Goal: Task Accomplishment & Management: Manage account settings

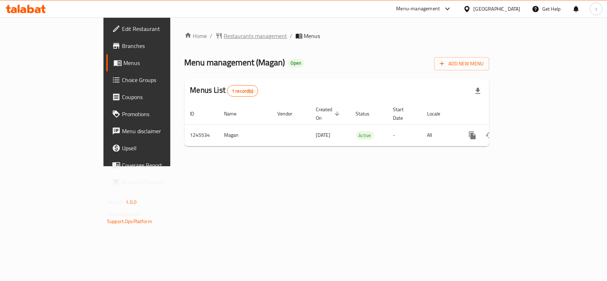
click at [224, 36] on span "Restaurants management" at bounding box center [255, 36] width 63 height 9
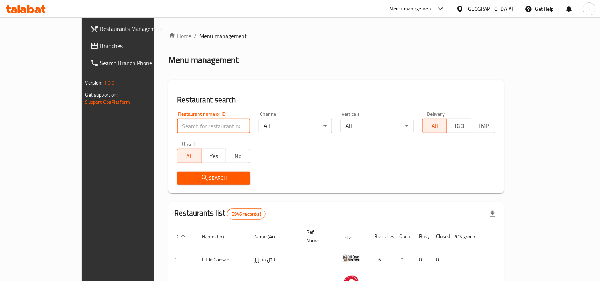
click at [177, 125] on input "search" at bounding box center [213, 126] width 73 height 14
paste input "682622"
type input "682622"
click at [183, 178] on span "Search" at bounding box center [214, 178] width 62 height 9
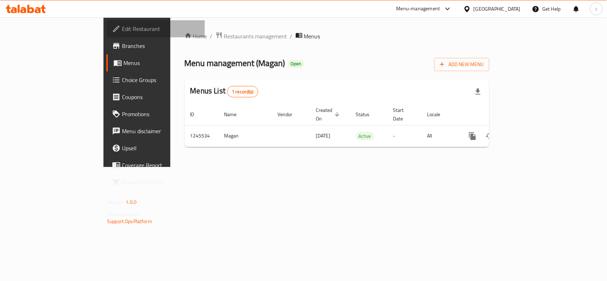
click at [122, 27] on span "Edit Restaurant" at bounding box center [160, 29] width 77 height 9
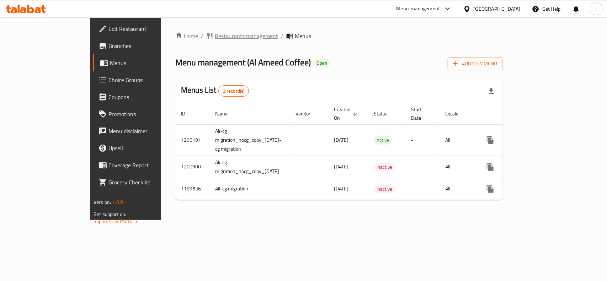
click at [215, 36] on span "Restaurants management" at bounding box center [246, 36] width 63 height 9
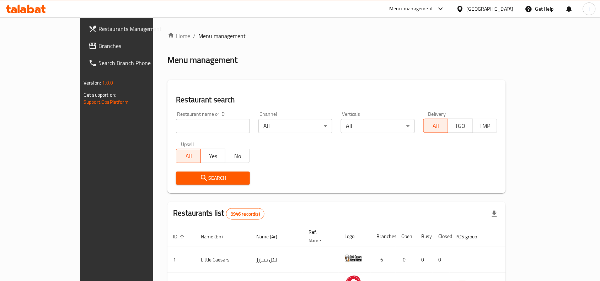
click at [176, 128] on input "search" at bounding box center [213, 126] width 74 height 14
paste input "650343"
type input "650343"
click at [182, 174] on span "Search" at bounding box center [213, 178] width 63 height 9
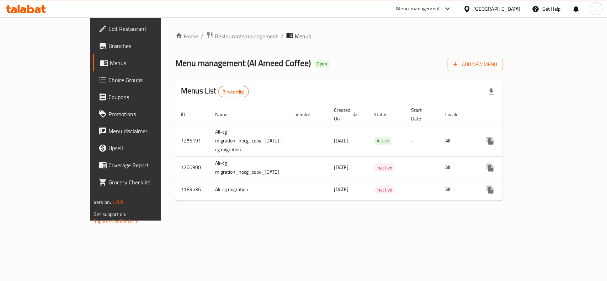
click at [108, 29] on span "Edit Restaurant" at bounding box center [146, 29] width 77 height 9
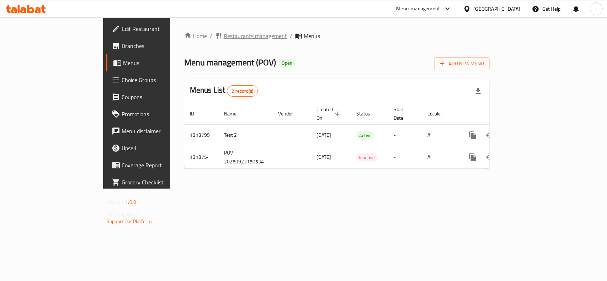
click at [223, 40] on span "Restaurants management" at bounding box center [254, 36] width 63 height 9
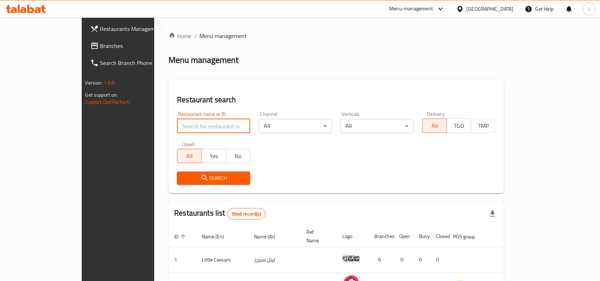
click at [177, 123] on input "search" at bounding box center [213, 126] width 73 height 14
paste input "706662"
type input "706662"
click at [183, 181] on span "Search" at bounding box center [214, 178] width 62 height 9
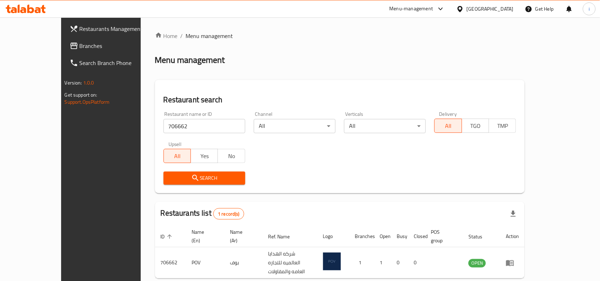
click at [181, 174] on span "Search" at bounding box center [204, 178] width 70 height 9
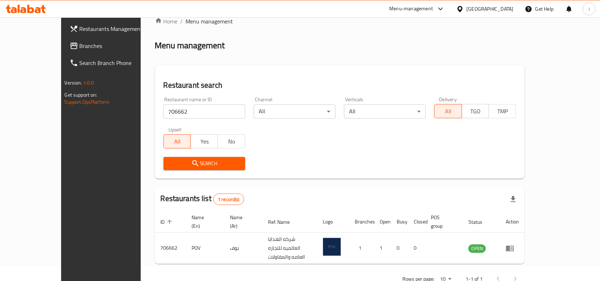
scroll to position [22, 0]
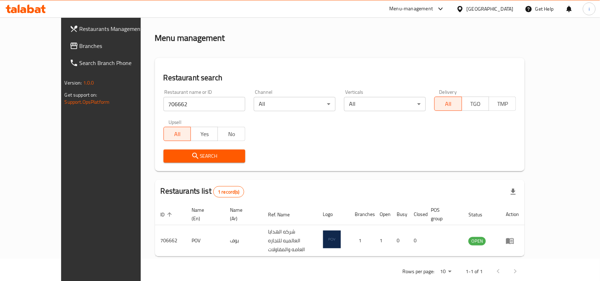
click at [354, 182] on div "Restaurants list 1 record(s)" at bounding box center [340, 192] width 370 height 24
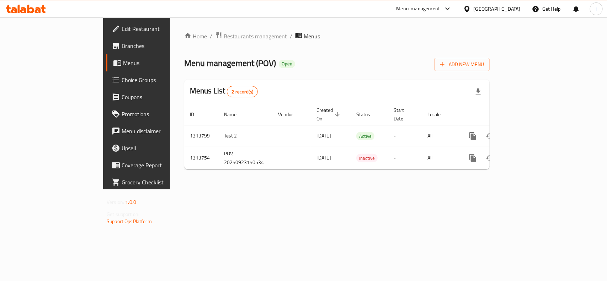
click at [122, 29] on span "Edit Restaurant" at bounding box center [160, 29] width 77 height 9
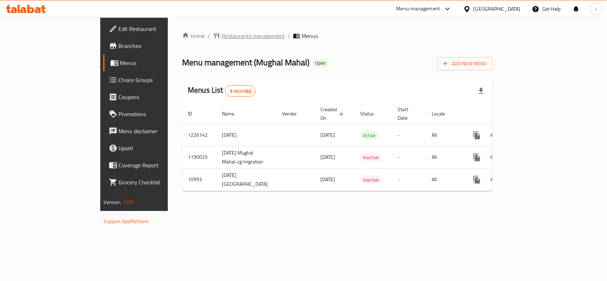
click at [221, 36] on span "Restaurants management" at bounding box center [252, 36] width 63 height 9
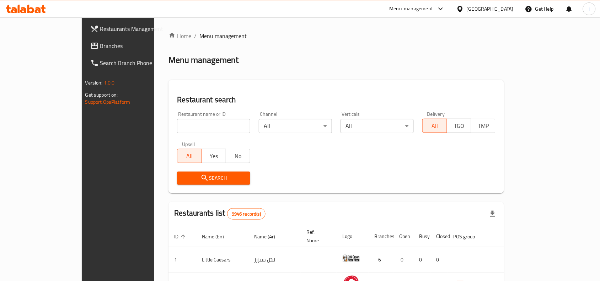
click at [177, 125] on input "search" at bounding box center [213, 126] width 73 height 14
paste input "6784"
type input "6784"
click at [183, 176] on span "Search" at bounding box center [214, 178] width 62 height 9
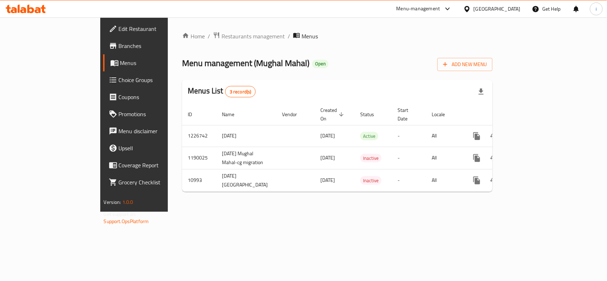
click at [119, 29] on span "Edit Restaurant" at bounding box center [157, 29] width 77 height 9
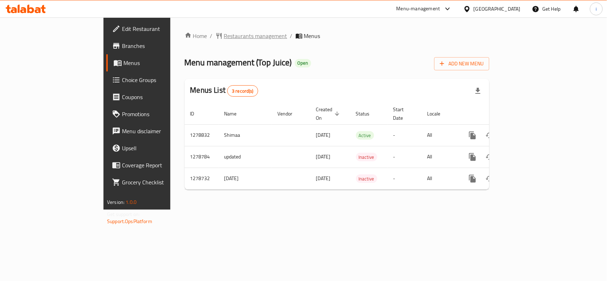
click at [224, 39] on span "Restaurants management" at bounding box center [255, 36] width 63 height 9
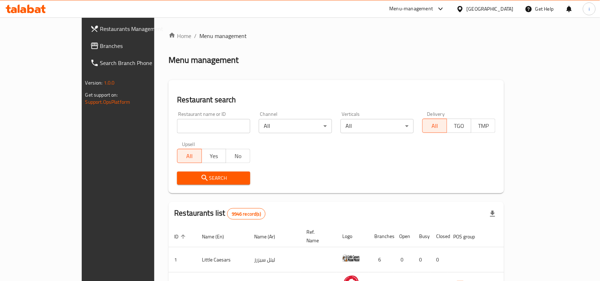
click at [178, 124] on input "search" at bounding box center [213, 126] width 73 height 14
paste input "693015"
type input "693015"
click at [192, 177] on span "Search" at bounding box center [214, 178] width 62 height 9
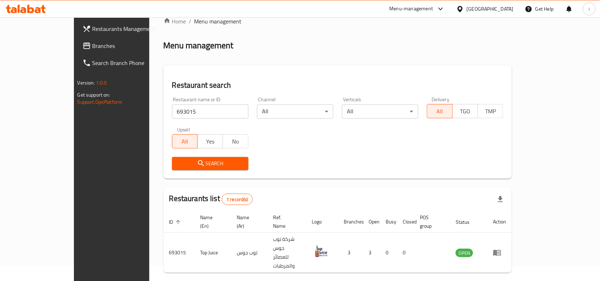
scroll to position [22, 0]
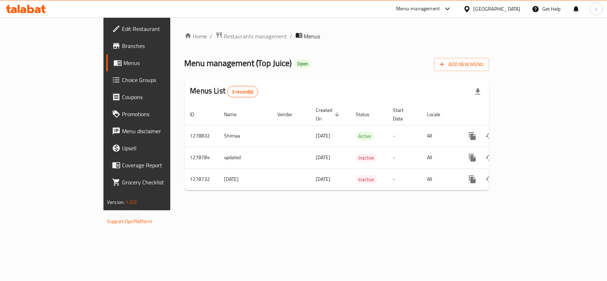
click at [122, 33] on span "Edit Restaurant" at bounding box center [160, 29] width 77 height 9
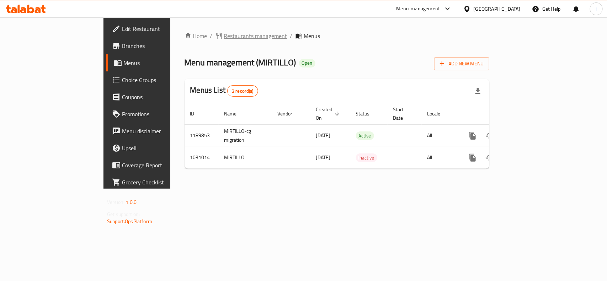
click at [224, 32] on span "Restaurants management" at bounding box center [255, 36] width 63 height 9
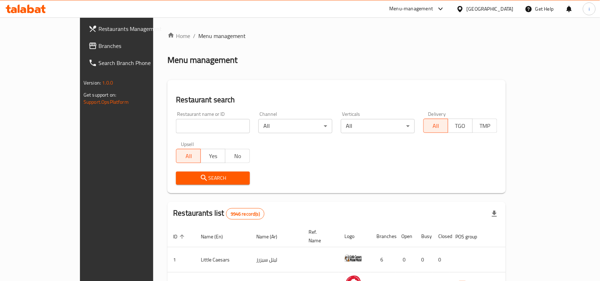
click at [176, 124] on input "search" at bounding box center [213, 126] width 74 height 14
paste input "661342"
type input "661342"
click at [201, 177] on icon "submit" at bounding box center [204, 178] width 6 height 6
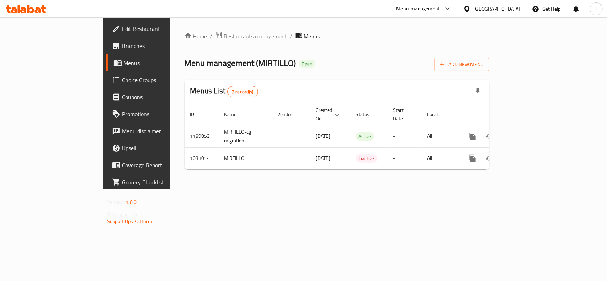
click at [122, 25] on span "Edit Restaurant" at bounding box center [160, 29] width 77 height 9
